Goal: Navigation & Orientation: Find specific page/section

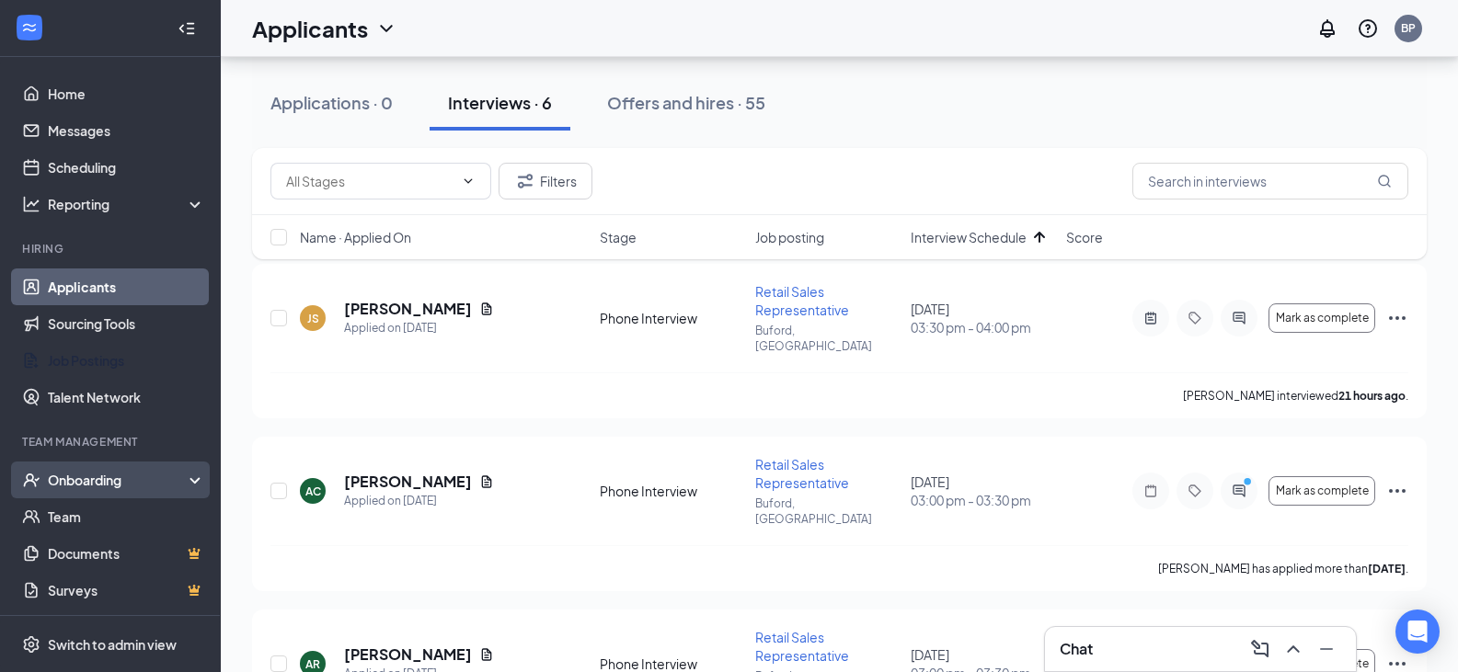
scroll to position [92, 0]
click at [136, 483] on div "Onboarding" at bounding box center [119, 480] width 142 height 18
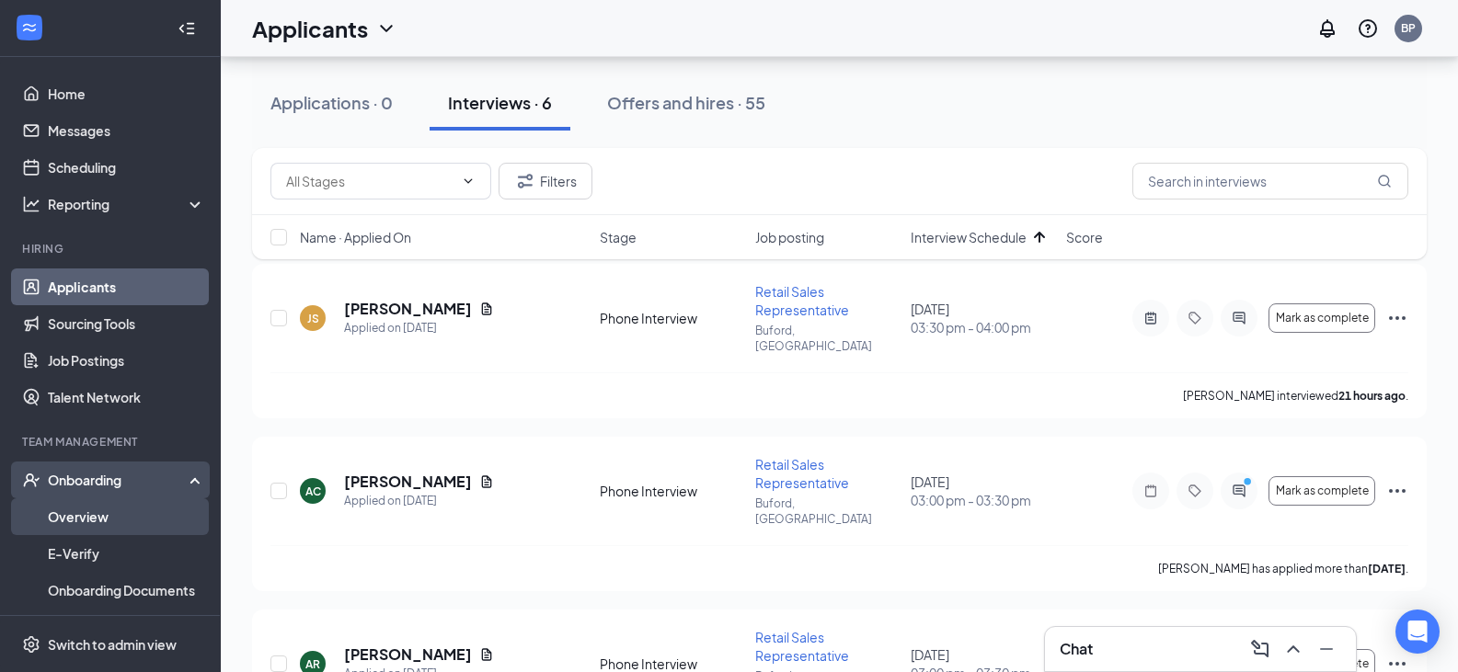
click at [114, 515] on link "Overview" at bounding box center [126, 517] width 157 height 37
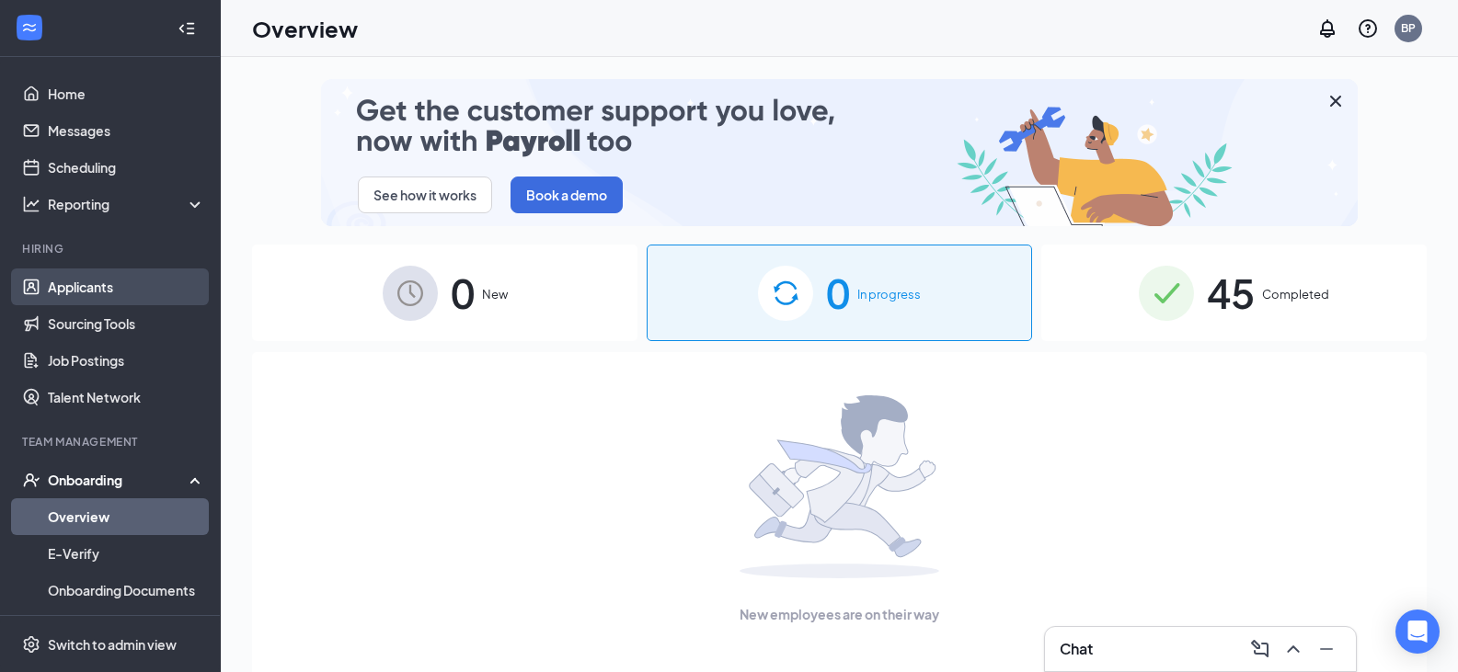
click at [121, 285] on link "Applicants" at bounding box center [126, 287] width 157 height 37
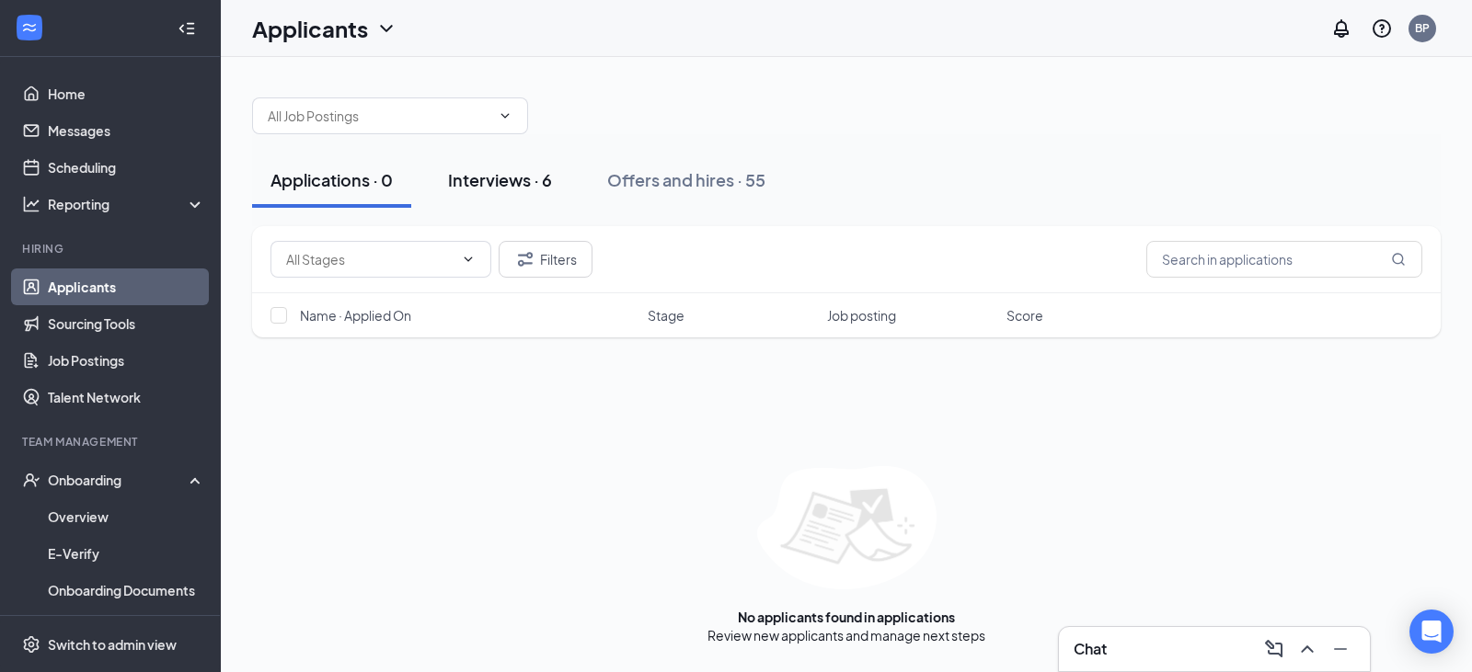
click at [448, 172] on button "Interviews · 6" at bounding box center [500, 180] width 141 height 55
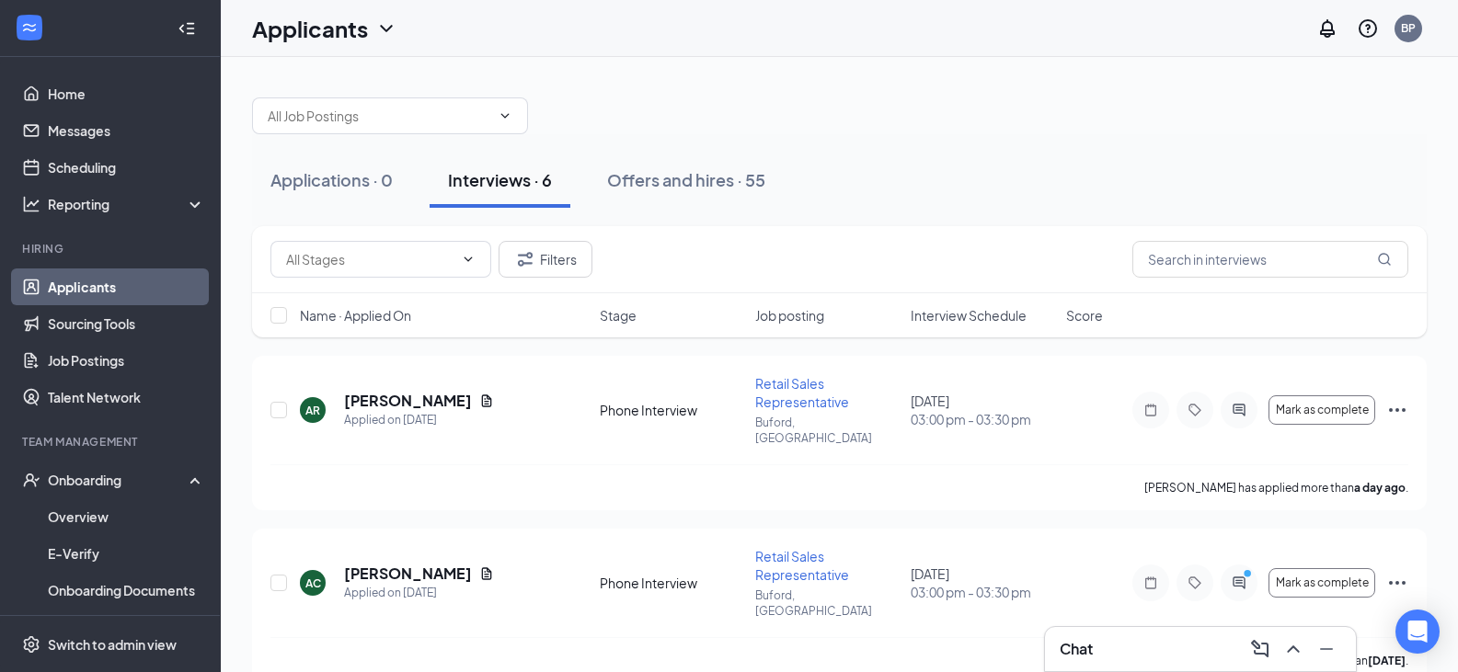
click at [958, 314] on span "Interview Schedule" at bounding box center [969, 315] width 116 height 18
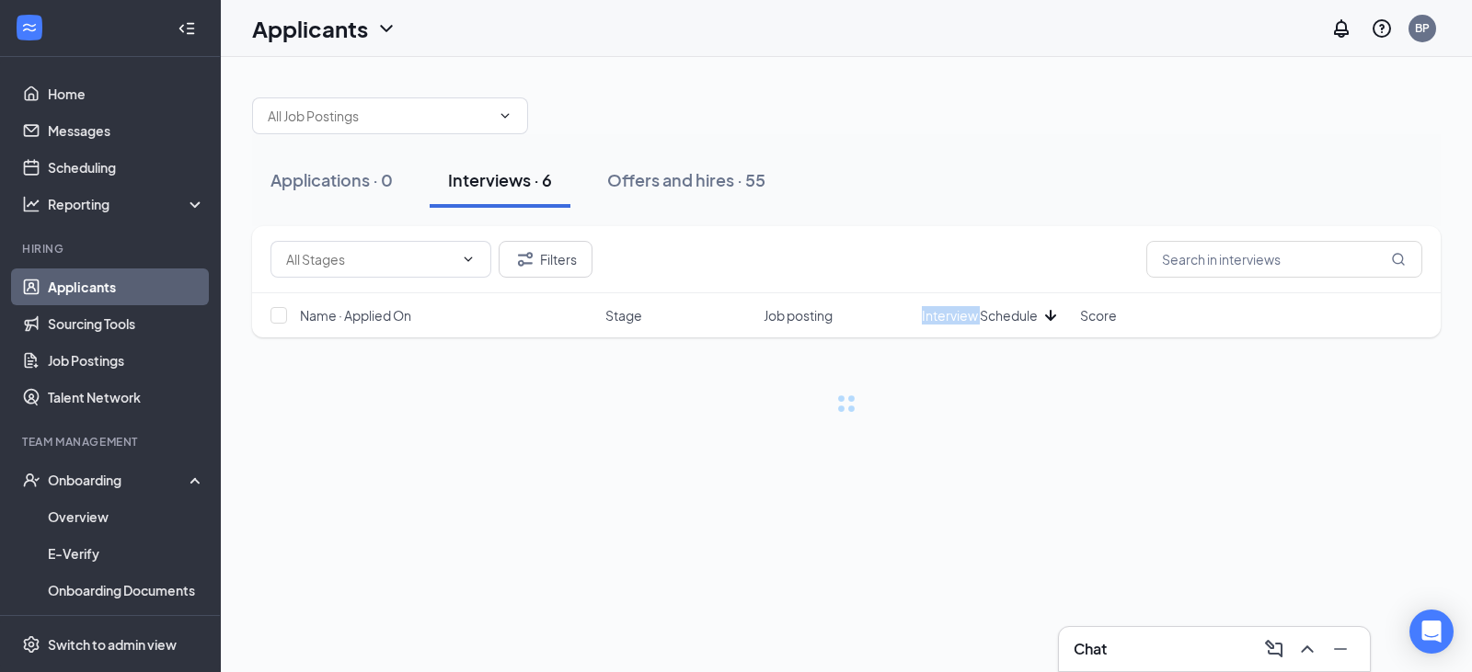
click at [958, 314] on span "Interview Schedule" at bounding box center [980, 315] width 116 height 18
